Goal: Task Accomplishment & Management: Complete application form

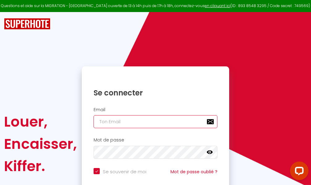
click at [155, 123] on input "email" at bounding box center [156, 121] width 124 height 13
type input "m"
checkbox input "true"
type input "ma"
checkbox input "true"
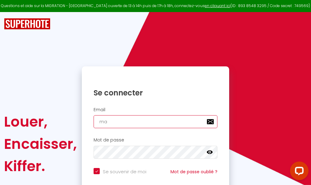
type input "mar"
checkbox input "true"
type input "marc"
checkbox input "true"
type input "marcd"
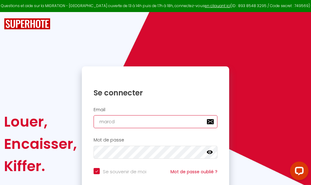
checkbox input "true"
type input "marcdp"
checkbox input "true"
type input "marcdpo"
checkbox input "true"
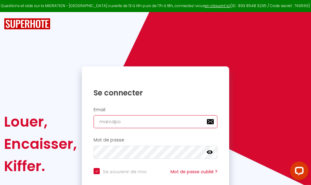
type input "marcdpoz"
checkbox input "true"
type input "marcdpoz."
checkbox input "true"
type input "marcdpoz.l"
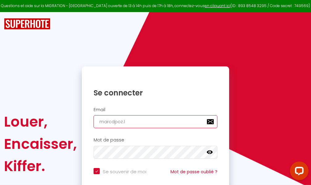
checkbox input "true"
type input "marcdpoz.lo"
checkbox input "true"
type input "marcdpoz.loc"
checkbox input "true"
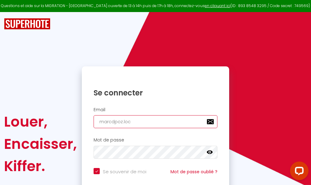
type input "marcdpoz.loca"
checkbox input "true"
type input "marcdpoz.locat"
checkbox input "true"
type input "marcdpoz.locati"
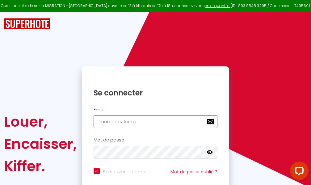
checkbox input "true"
type input "marcdpoz.locatio"
checkbox input "true"
type input "marcdpoz.location"
checkbox input "true"
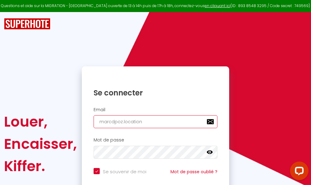
type input "marcdpoz.location@"
checkbox input "true"
type input "marcdpoz.location@g"
checkbox input "true"
type input "marcdpoz.location@gm"
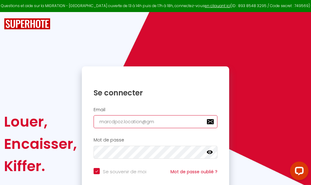
checkbox input "true"
type input "marcdpoz.location@gma"
checkbox input "true"
type input "marcdpoz.location@gmai"
checkbox input "true"
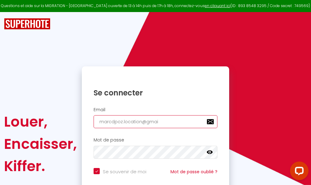
type input "[EMAIL_ADDRESS]"
checkbox input "true"
type input "[EMAIL_ADDRESS]."
checkbox input "true"
type input "marcdpoz.location@gmail.c"
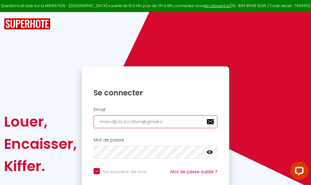
checkbox input "true"
type input "[EMAIL_ADDRESS][DOMAIN_NAME]"
checkbox input "true"
type input "[EMAIL_ADDRESS][DOMAIN_NAME]"
checkbox input "true"
